Goal: Task Accomplishment & Management: Complete application form

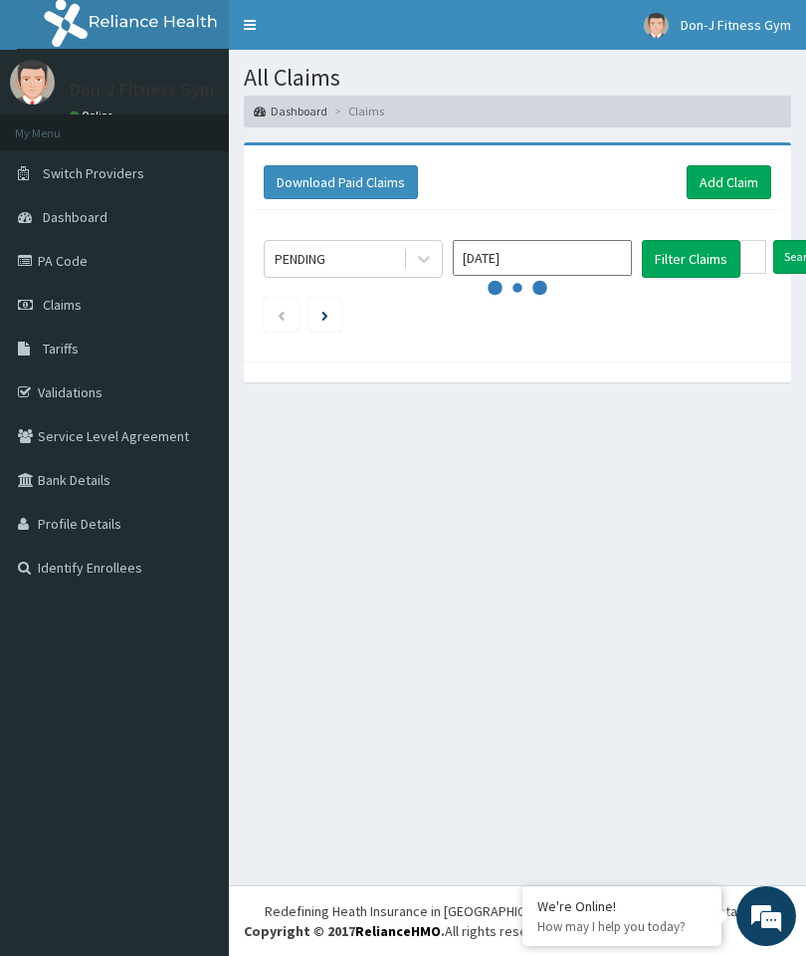
click at [737, 179] on link "Add Claim" at bounding box center [729, 182] width 85 height 34
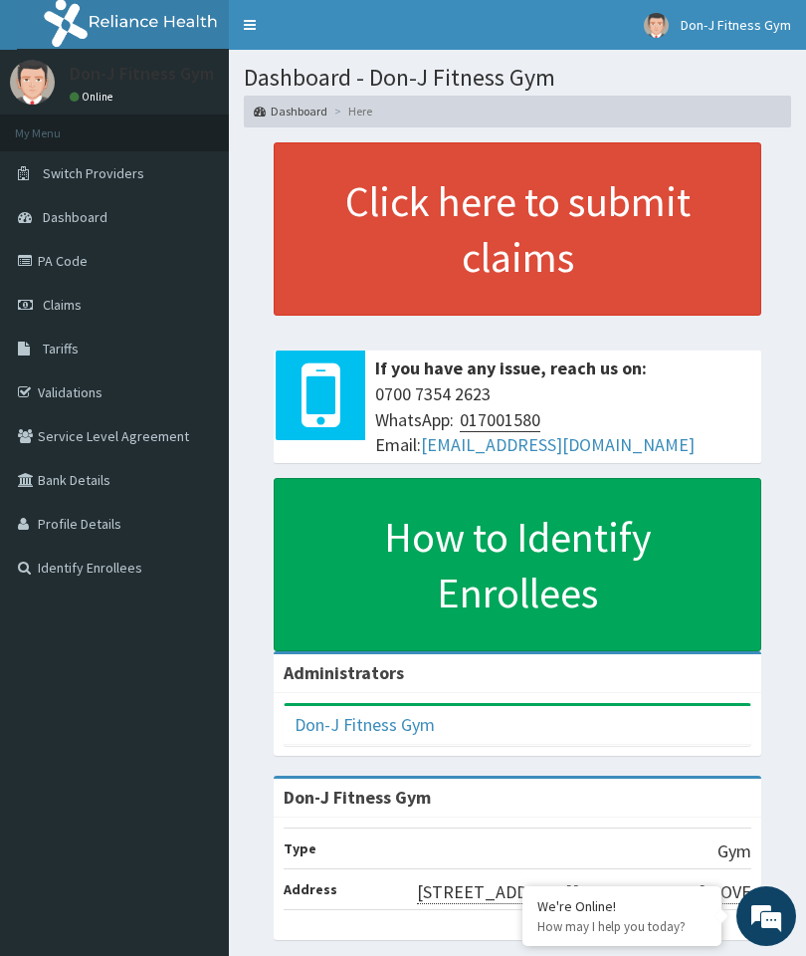
click at [58, 296] on span "Claims" at bounding box center [62, 305] width 39 height 18
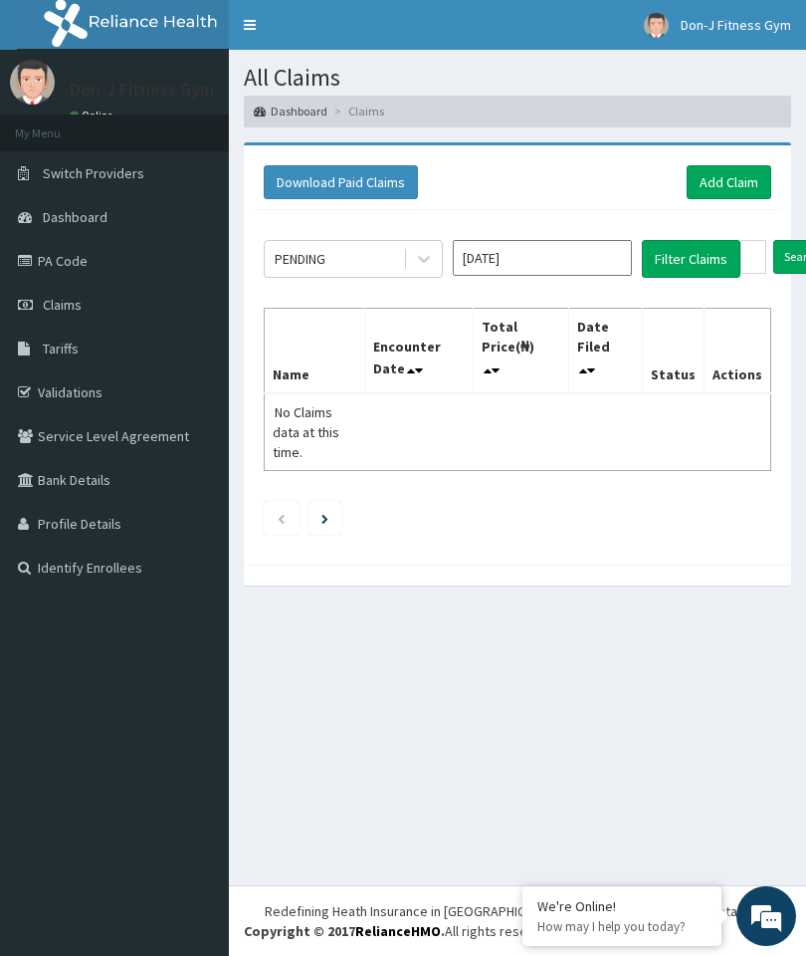
click at [728, 165] on link "Add Claim" at bounding box center [729, 182] width 85 height 34
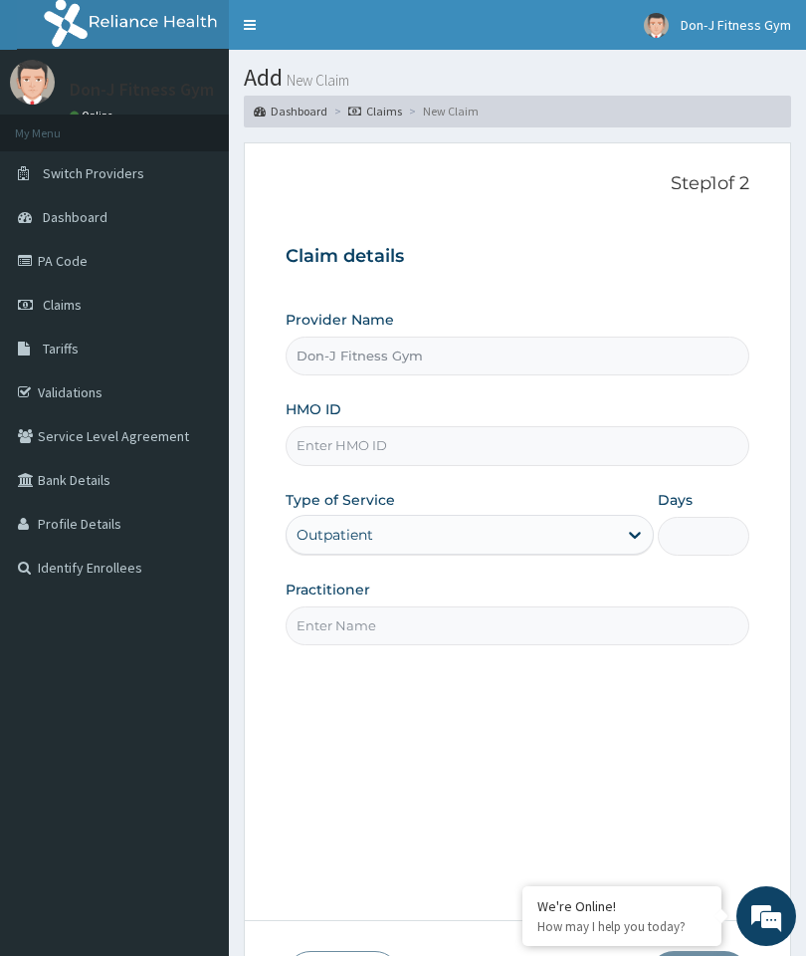
type input "Don-J Fitness Gym"
type input "1"
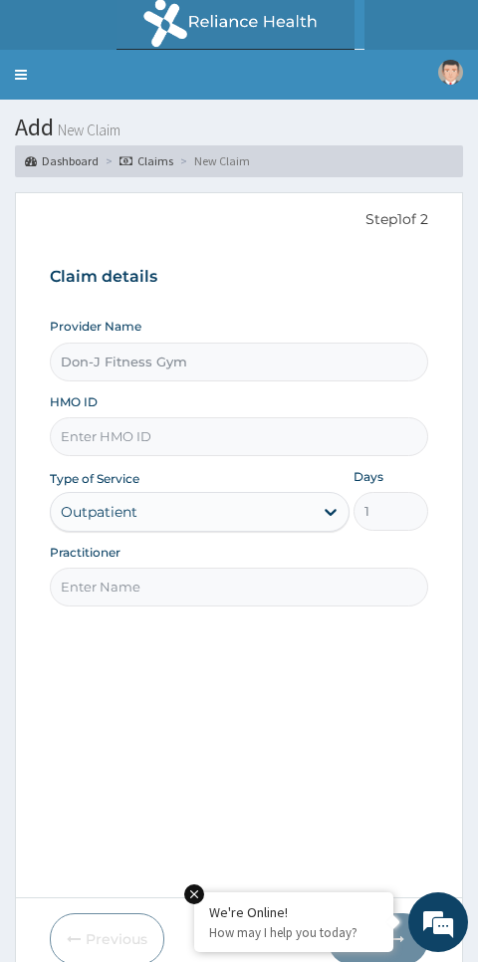
click at [120, 427] on input "HMO ID" at bounding box center [239, 436] width 379 height 39
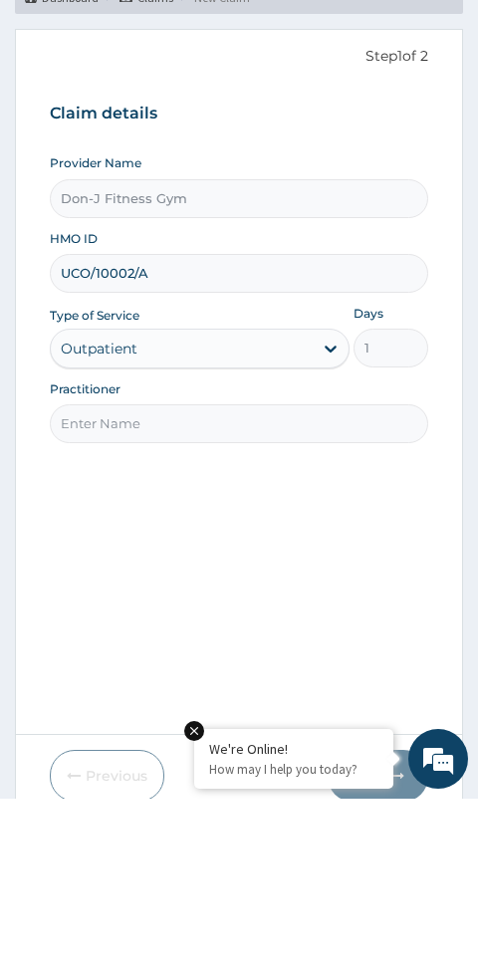
type input "UCO/10002/A"
click at [135, 567] on input "Practitioner" at bounding box center [239, 586] width 379 height 39
type input "Olufeayomi Eniobamo"
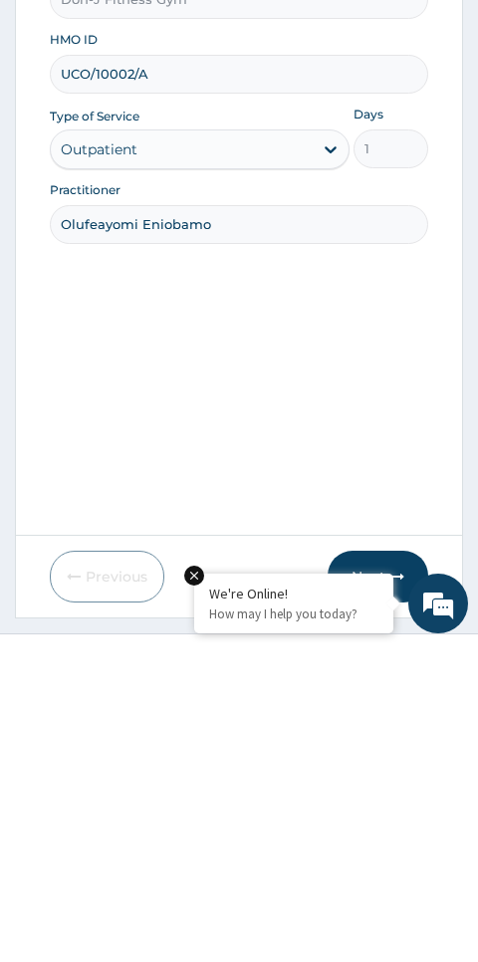
scroll to position [84, 0]
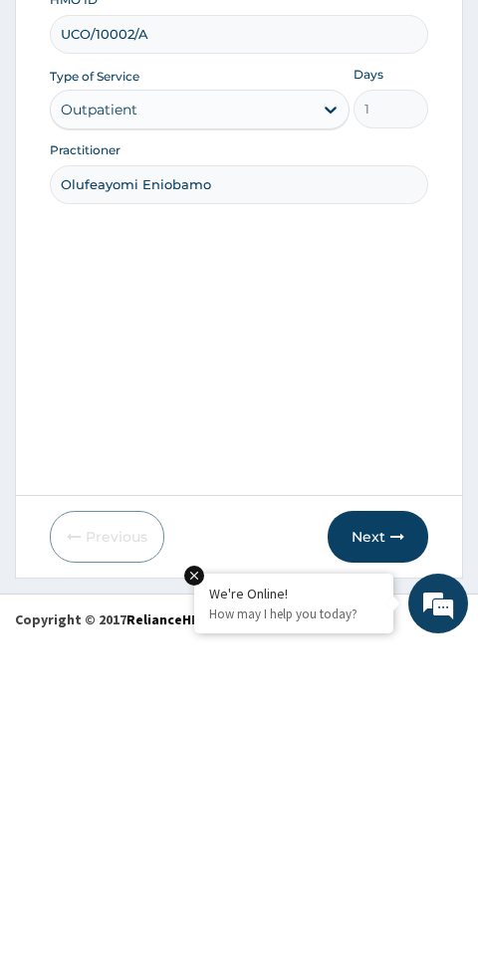
click at [374, 829] on button "Next" at bounding box center [378, 855] width 101 height 52
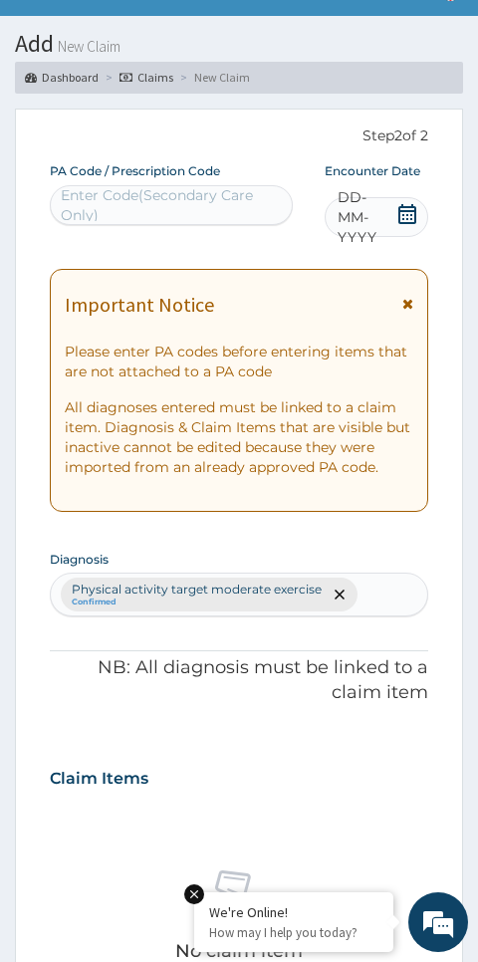
click at [389, 204] on span "DD-MM-YYYY" at bounding box center [367, 217] width 59 height 60
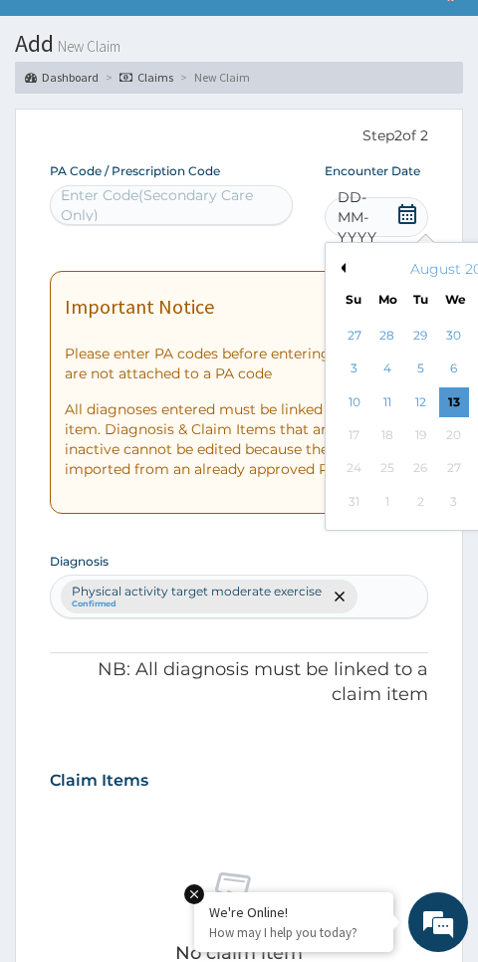
click at [458, 404] on div "13" at bounding box center [453, 402] width 30 height 30
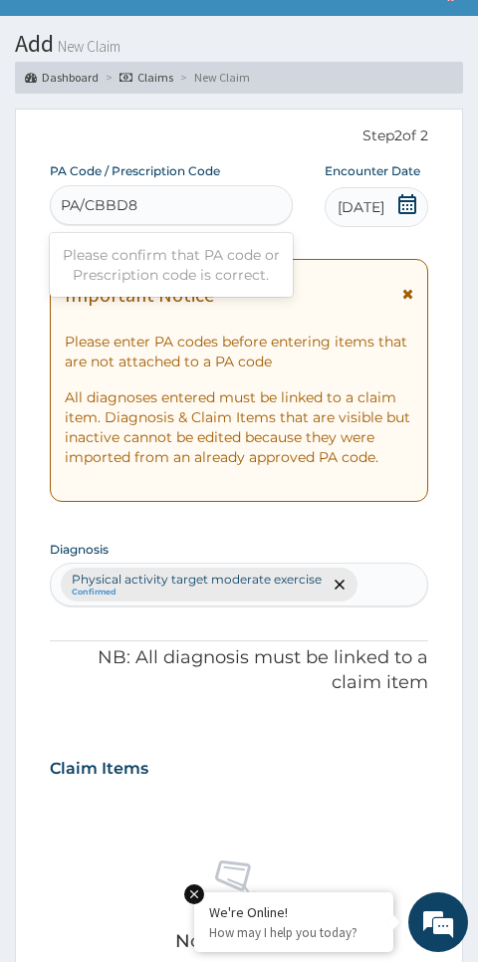
type input "PA/CBBD8B"
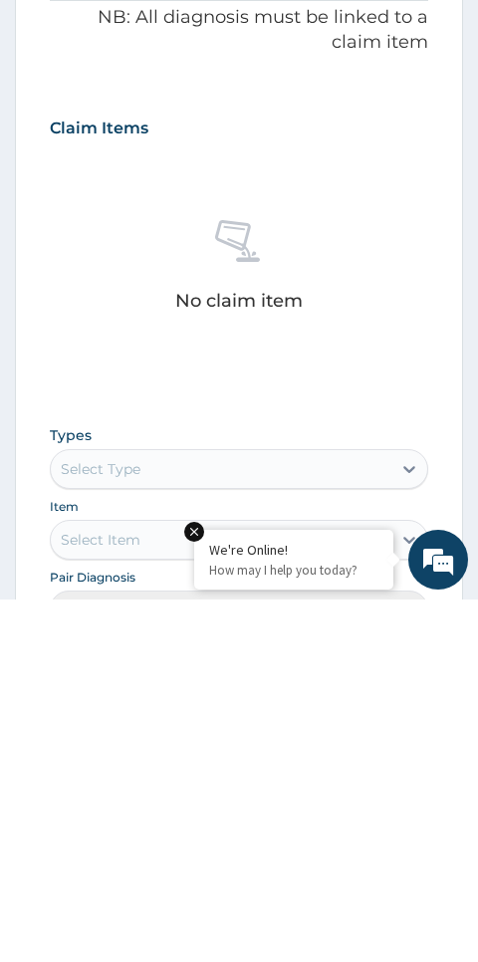
scroll to position [566, 0]
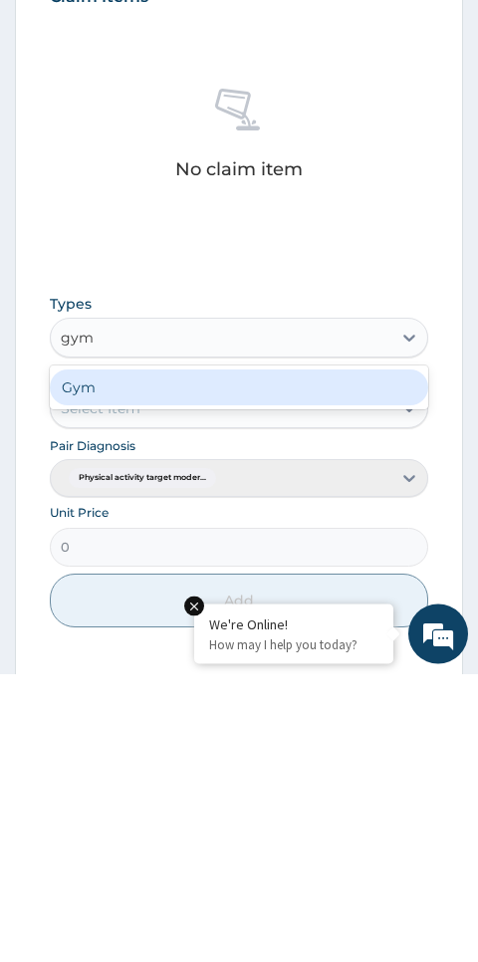
click at [110, 658] on div "Gym" at bounding box center [239, 676] width 379 height 36
type input "gym"
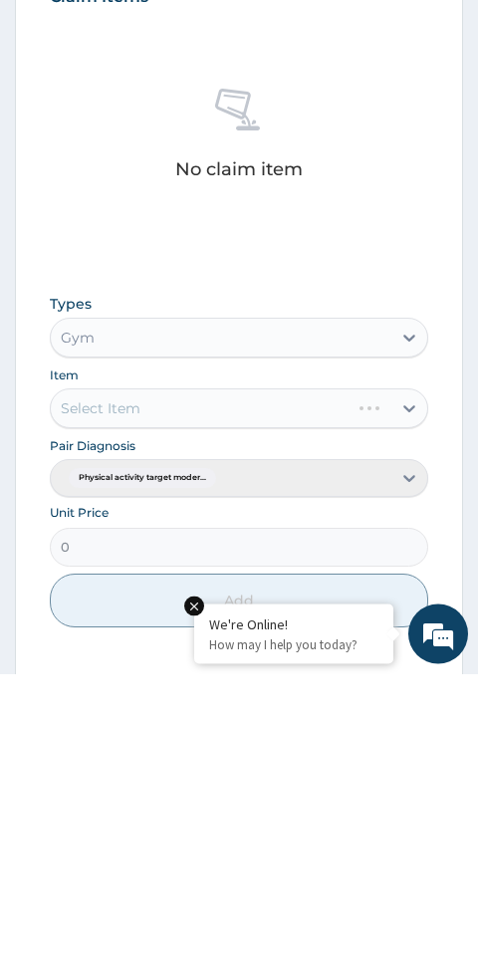
scroll to position [759, 0]
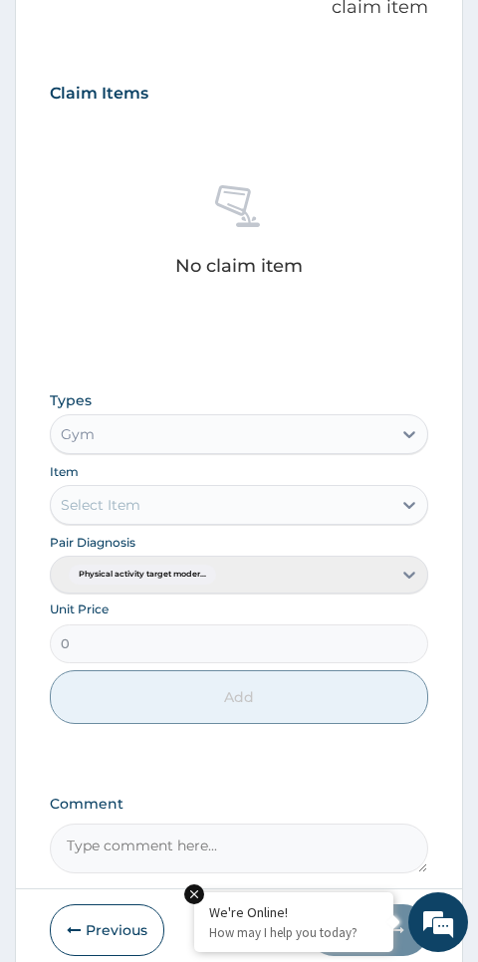
click at [423, 477] on div "Item Select Item" at bounding box center [239, 493] width 379 height 64
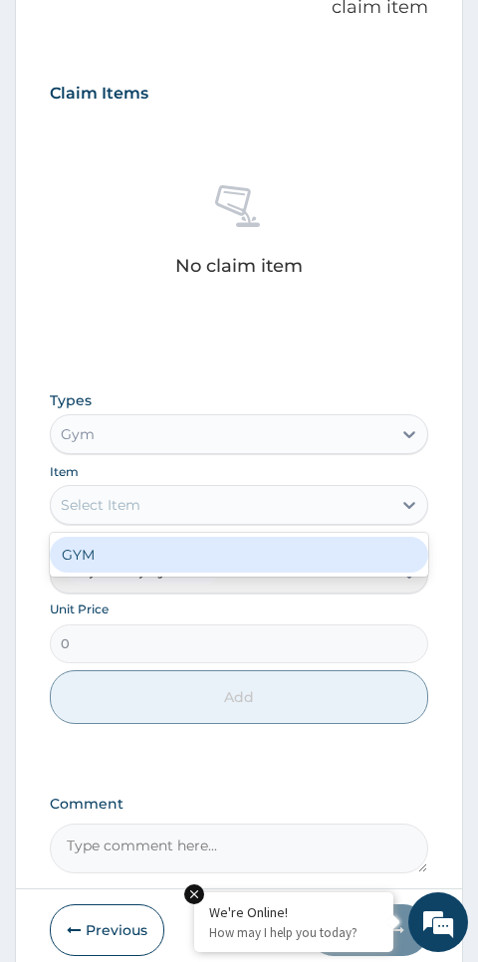
click at [130, 539] on div "GYM" at bounding box center [239, 555] width 379 height 36
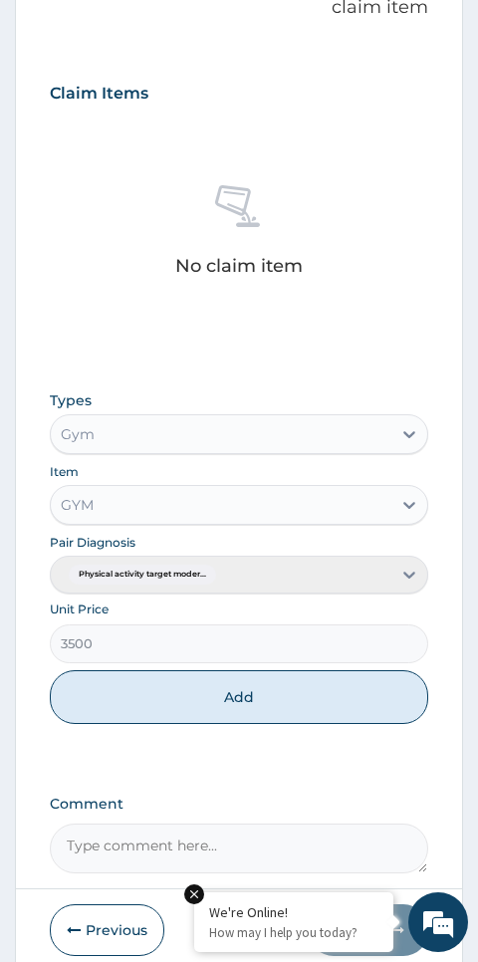
click at [247, 686] on button "Add" at bounding box center [239, 697] width 379 height 54
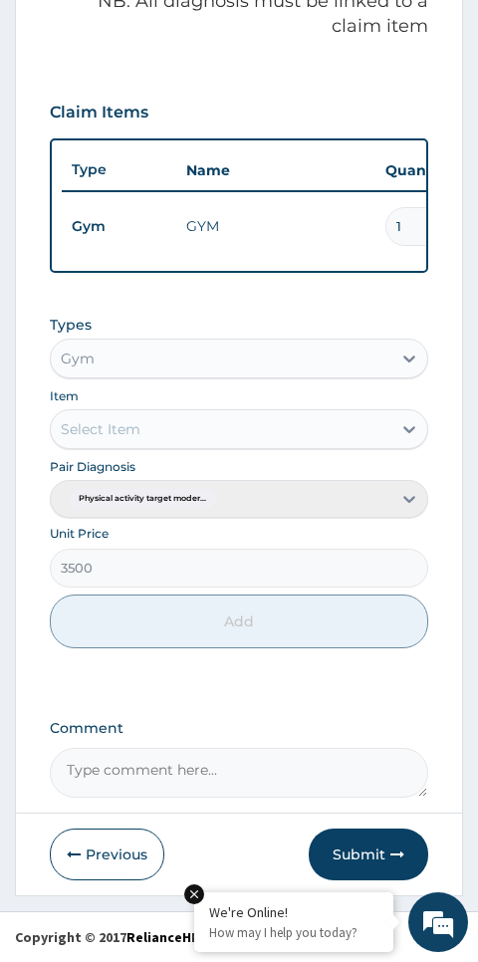
type input "0"
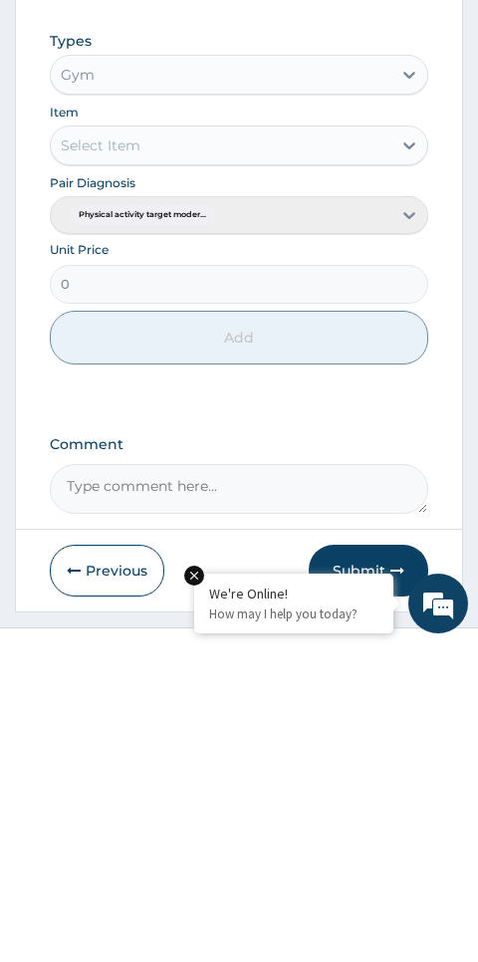
scroll to position [714, 0]
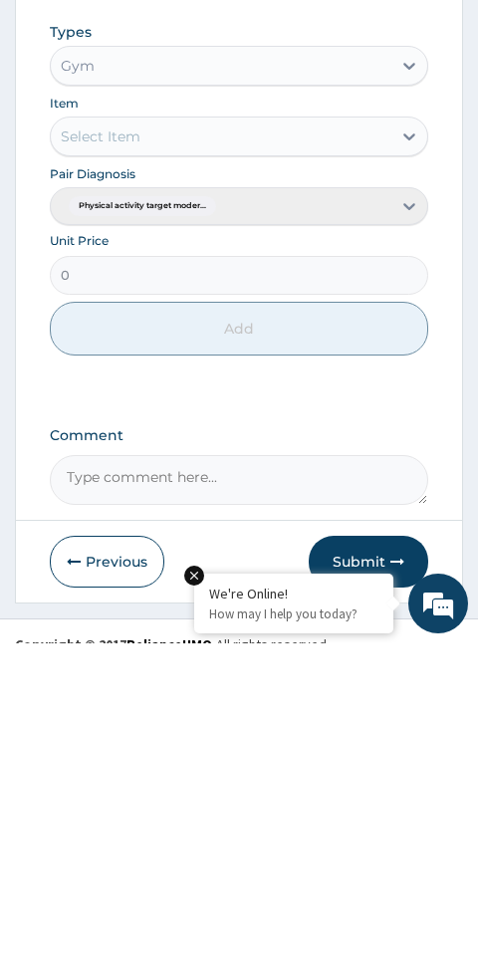
click at [200, 774] on textarea "Comment" at bounding box center [239, 799] width 379 height 50
type textarea "Gym Session"
click at [394, 854] on button "Submit" at bounding box center [368, 880] width 119 height 52
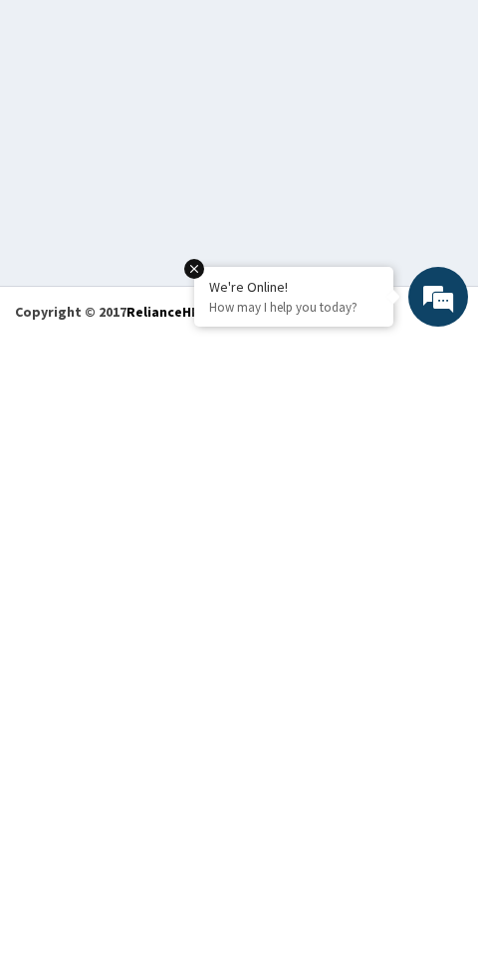
scroll to position [113, 0]
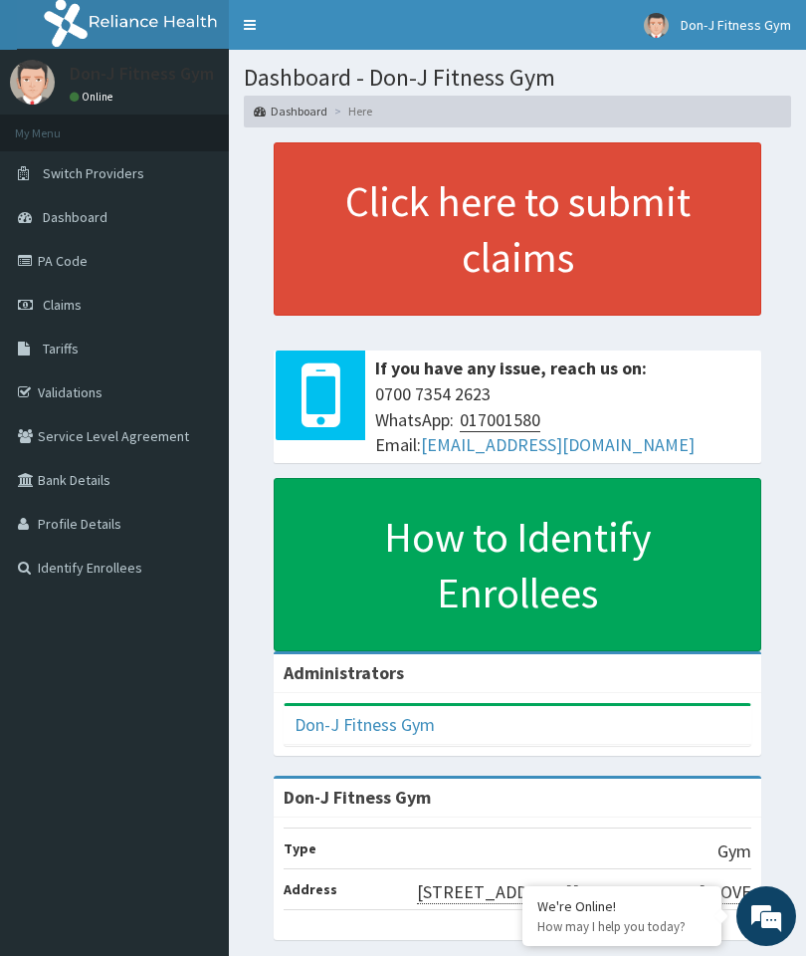
click at [71, 287] on link "Claims" at bounding box center [114, 305] width 229 height 44
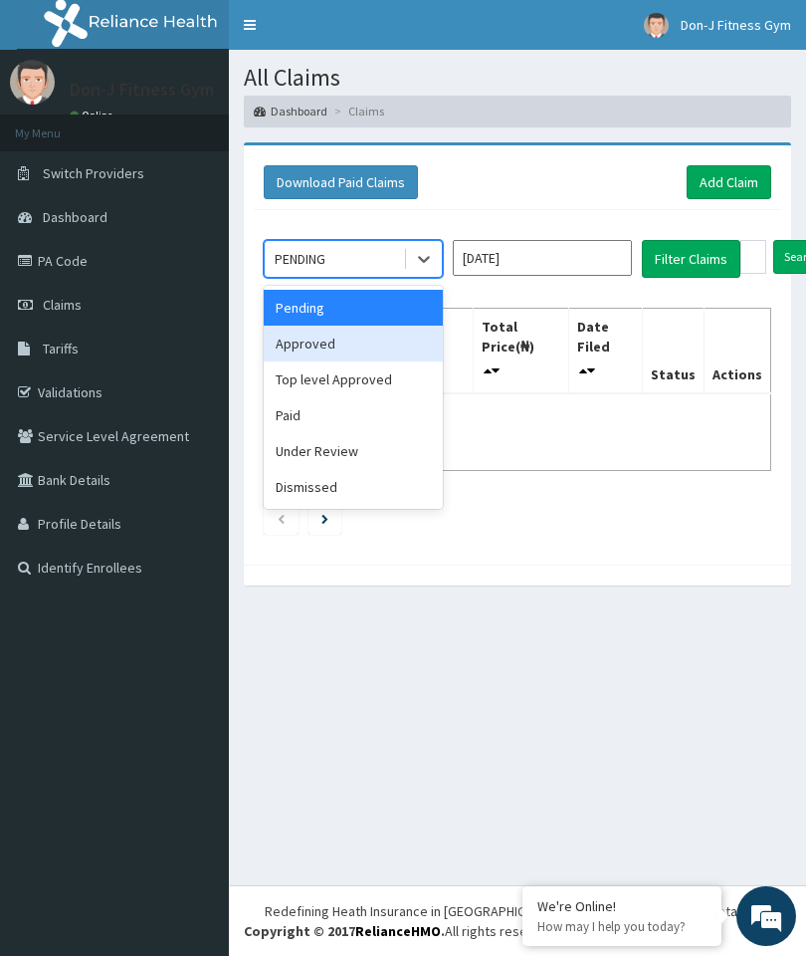
click at [318, 336] on div "Approved" at bounding box center [353, 344] width 179 height 36
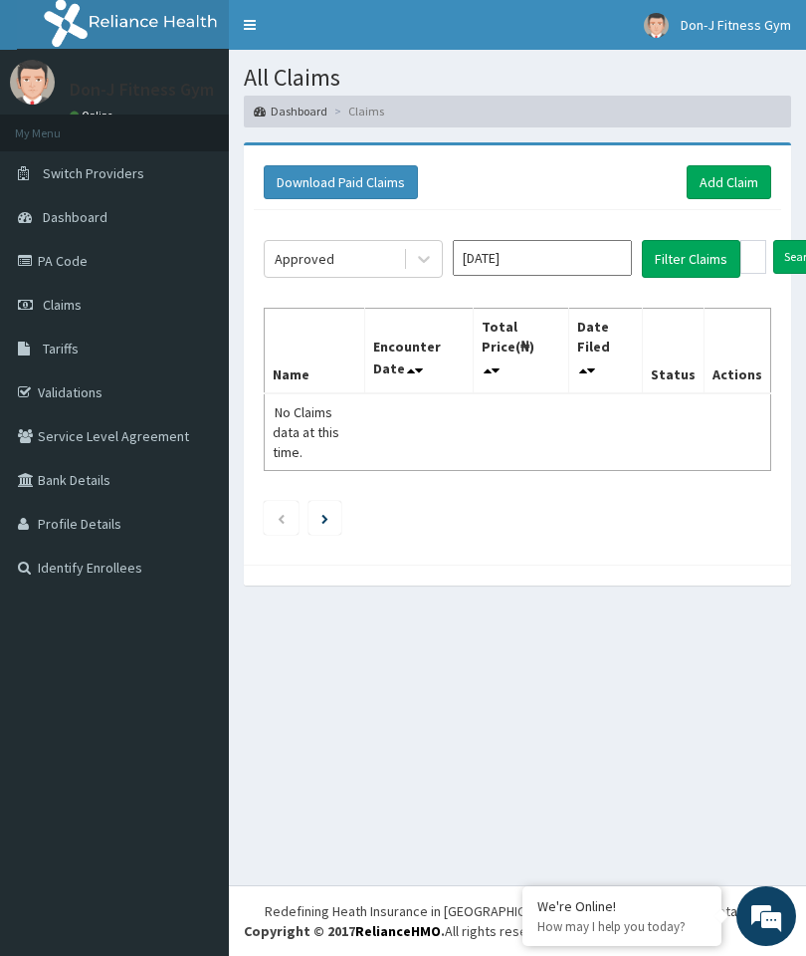
click at [690, 258] on button "Filter Claims" at bounding box center [691, 259] width 99 height 38
